Goal: Transaction & Acquisition: Subscribe to service/newsletter

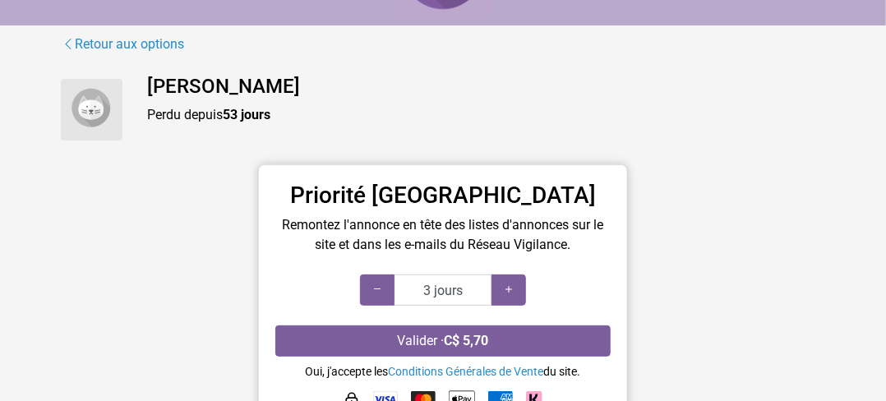
scroll to position [109, 0]
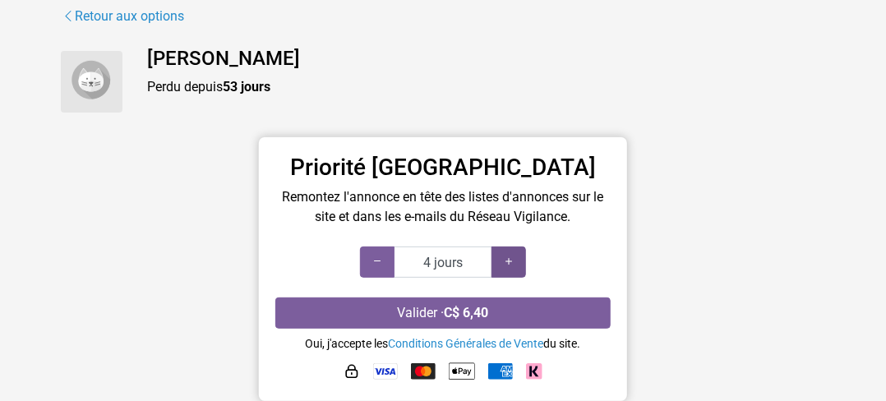
click at [511, 257] on icon at bounding box center [508, 262] width 13 height 16
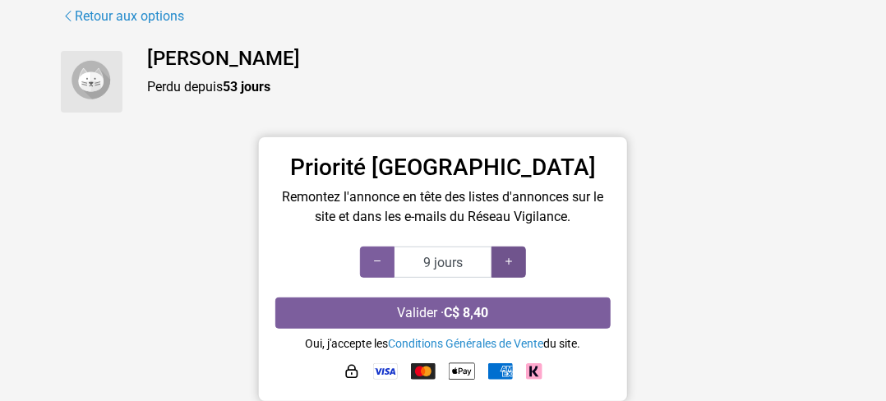
click at [507, 248] on div at bounding box center [509, 262] width 35 height 31
type input "10 jours"
click at [516, 260] on div at bounding box center [509, 262] width 35 height 31
click at [433, 340] on link "Conditions Générales de Vente" at bounding box center [466, 343] width 155 height 13
